Goal: Download file/media

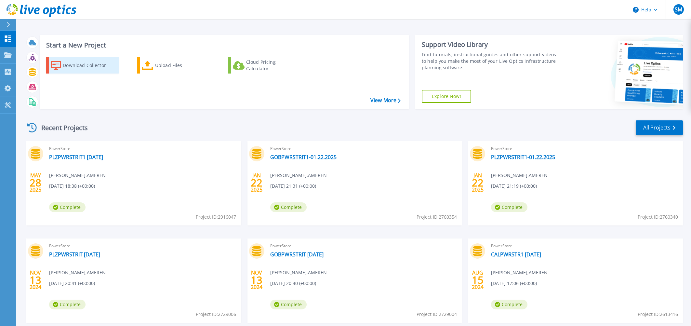
click at [80, 60] on div "Download Collector" at bounding box center [89, 65] width 52 height 13
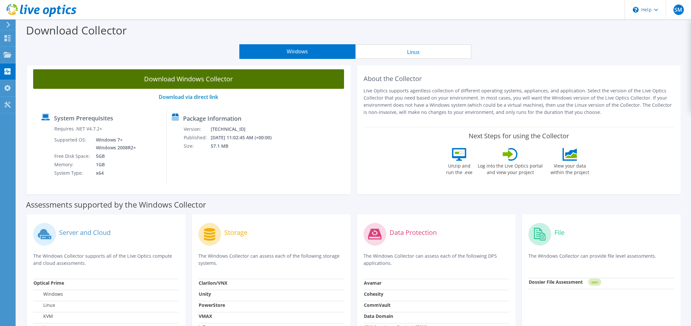
click at [173, 76] on link "Download Windows Collector" at bounding box center [188, 79] width 311 height 20
